Goal: Information Seeking & Learning: Find contact information

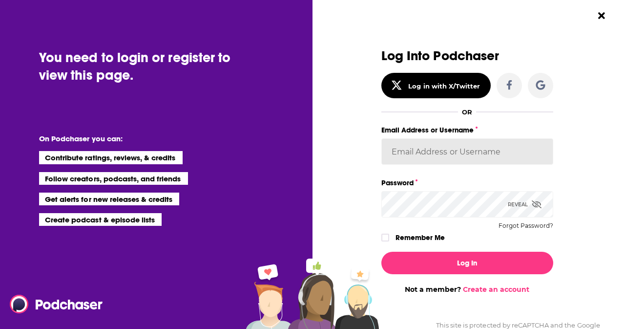
type input "PRSuperstar"
click at [440, 145] on input "PRSuperstar" at bounding box center [468, 151] width 172 height 26
drag, startPoint x: 454, startPoint y: 146, endPoint x: 277, endPoint y: 146, distance: 177.9
click at [277, 146] on div "You need to login or register to view this page. On Podchaser you can: Contribu…" at bounding box center [312, 164] width 625 height 329
type input "[EMAIL_ADDRESS][DOMAIN_NAME]"
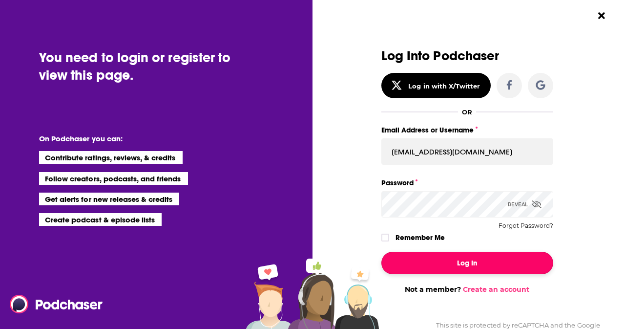
click at [464, 261] on button "Log In" at bounding box center [468, 263] width 172 height 22
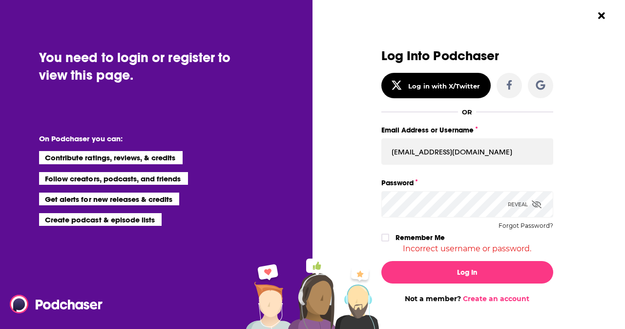
click at [309, 189] on div "You need to login or register to view this page. On Podchaser you can: Contribu…" at bounding box center [312, 164] width 625 height 329
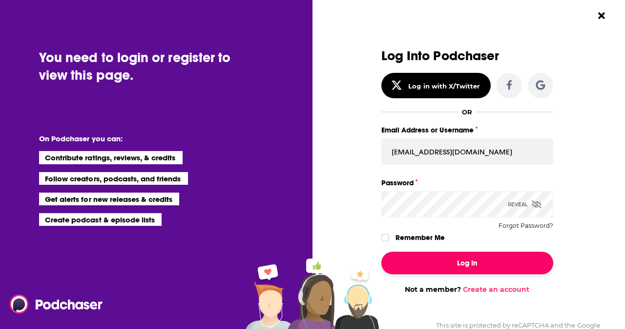
click at [409, 266] on button "Log In" at bounding box center [468, 263] width 172 height 22
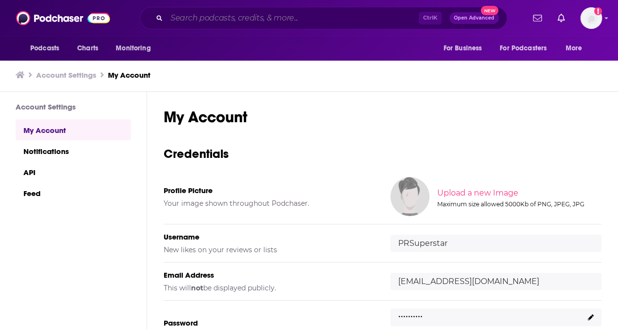
click at [280, 18] on input "Search podcasts, credits, & more..." at bounding box center [293, 18] width 252 height 16
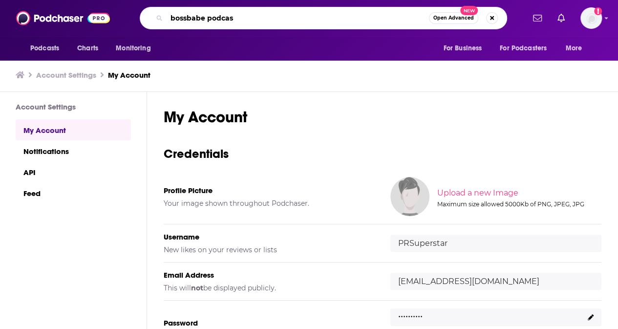
type input "bossbabe podcast"
click at [352, 18] on input "bossbabe podcast" at bounding box center [298, 18] width 262 height 16
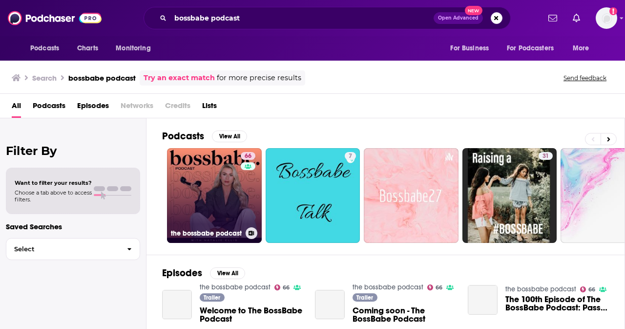
click at [230, 190] on link "66 the bossbabe podcast" at bounding box center [214, 195] width 95 height 95
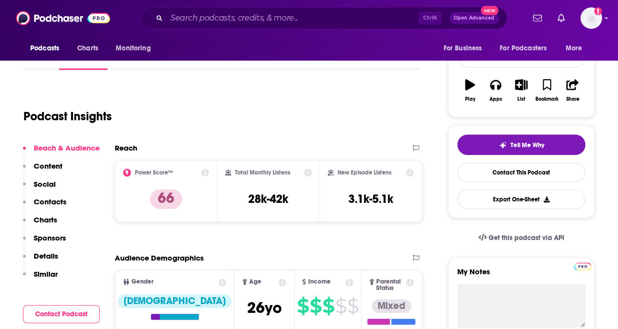
scroll to position [147, 0]
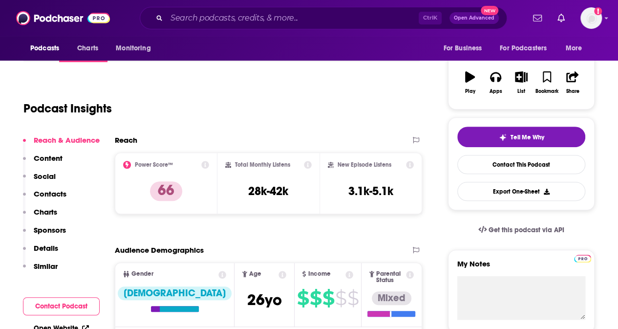
click at [51, 194] on p "Contacts" at bounding box center [50, 193] width 33 height 9
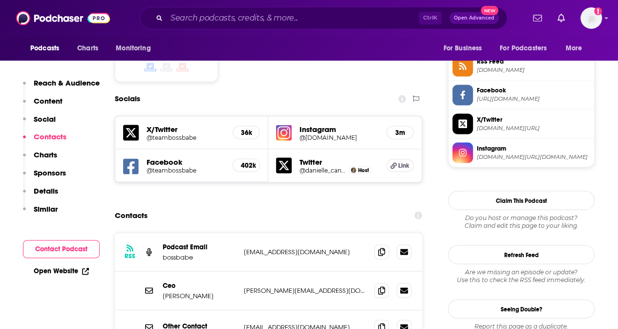
scroll to position [865, 0]
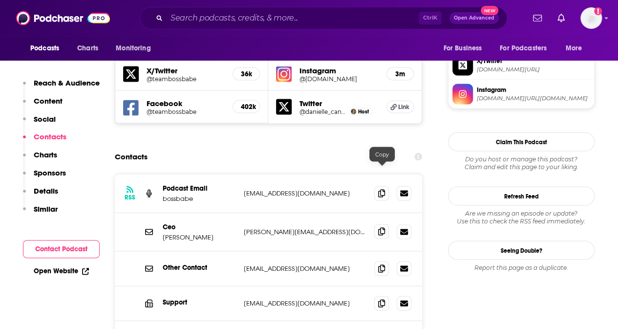
click at [383, 227] on icon at bounding box center [381, 231] width 7 height 8
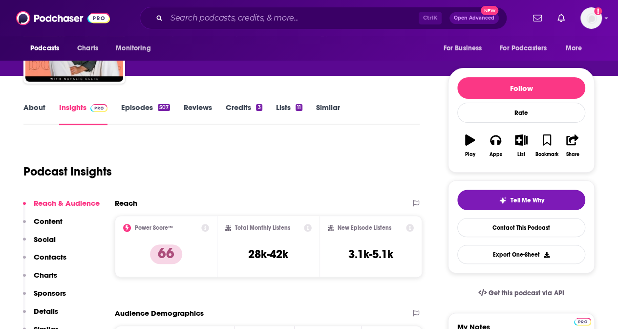
scroll to position [0, 0]
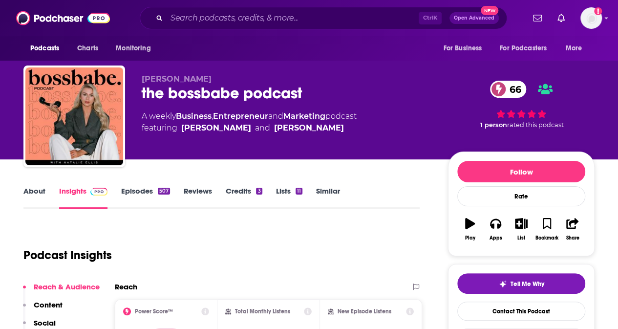
click at [31, 192] on link "About" at bounding box center [34, 197] width 22 height 22
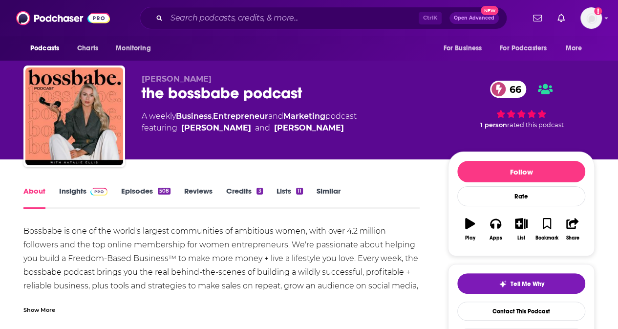
click at [78, 192] on link "Insights" at bounding box center [83, 197] width 48 height 22
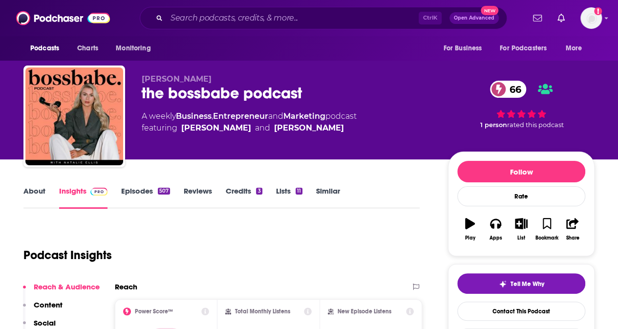
click at [135, 191] on link "Episodes 507" at bounding box center [145, 197] width 49 height 22
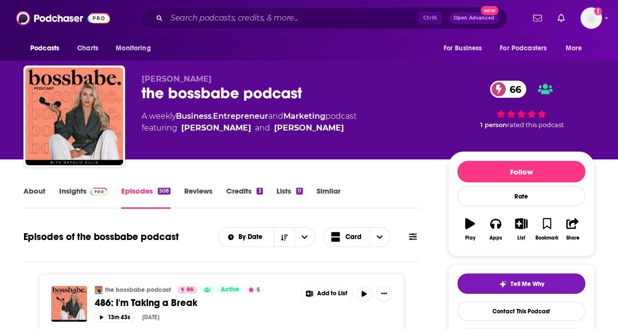
click at [30, 188] on link "About" at bounding box center [34, 197] width 22 height 22
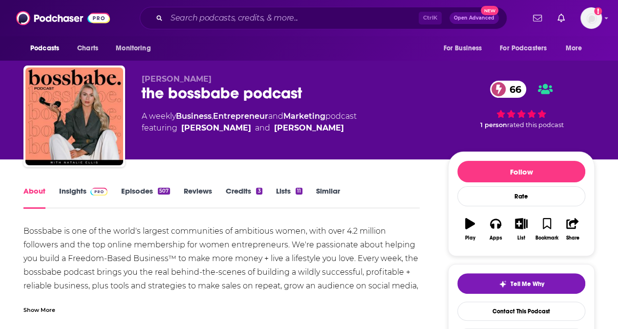
click at [74, 185] on div "About Insights Episodes 507 Reviews Credits 3 Lists 11 Similar" at bounding box center [221, 197] width 396 height 24
click at [71, 194] on link "Insights" at bounding box center [83, 197] width 48 height 22
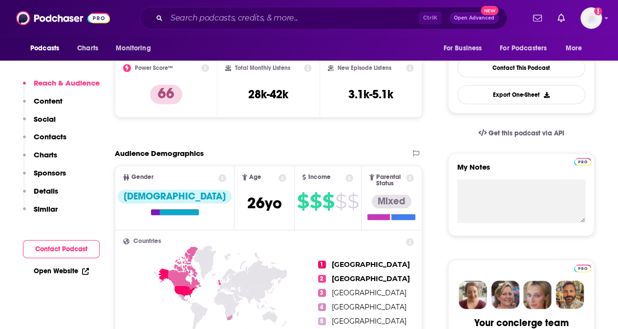
scroll to position [342, 0]
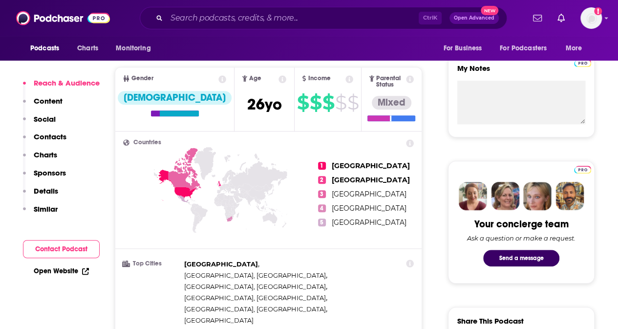
click at [75, 269] on link "Open Website" at bounding box center [61, 271] width 55 height 8
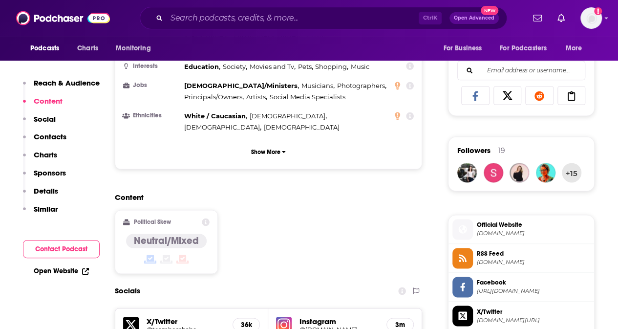
scroll to position [635, 0]
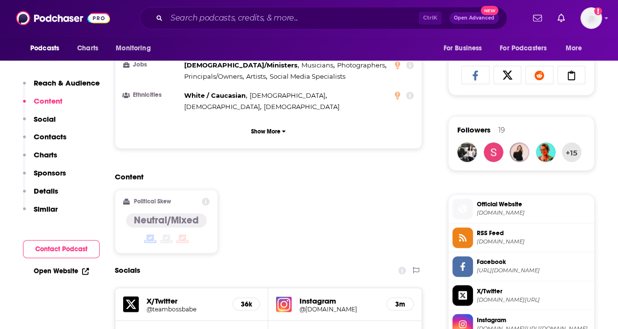
click at [163, 296] on h5 "X/Twitter" at bounding box center [186, 300] width 78 height 9
click at [164, 296] on h5 "X/Twitter" at bounding box center [186, 300] width 78 height 9
click at [135, 296] on icon at bounding box center [131, 304] width 16 height 16
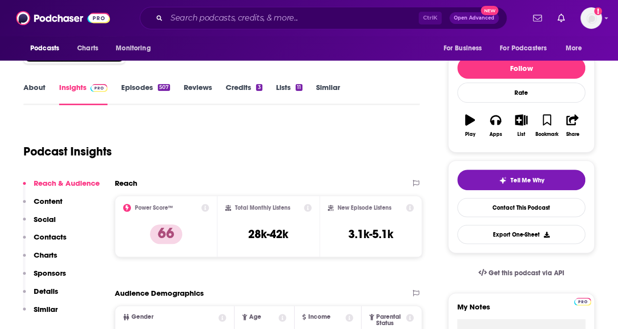
scroll to position [98, 0]
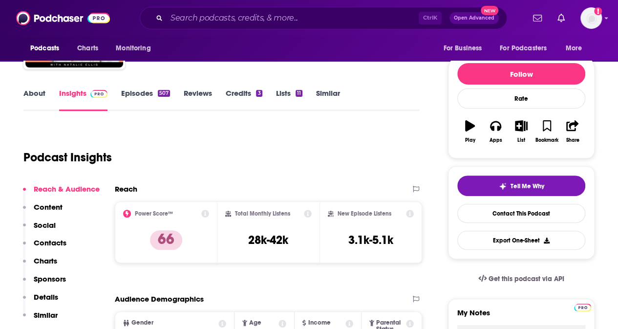
click at [38, 91] on link "About" at bounding box center [34, 99] width 22 height 22
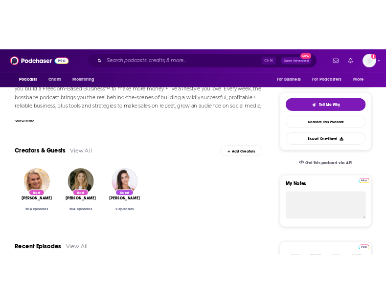
scroll to position [195, 0]
